Goal: Navigation & Orientation: Find specific page/section

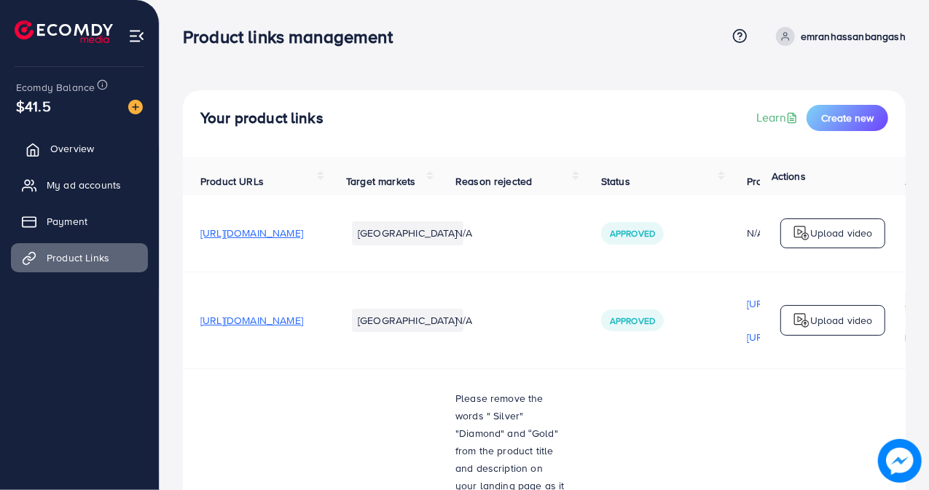
click at [74, 145] on span "Overview" at bounding box center [72, 148] width 44 height 15
